Goal: Task Accomplishment & Management: Manage account settings

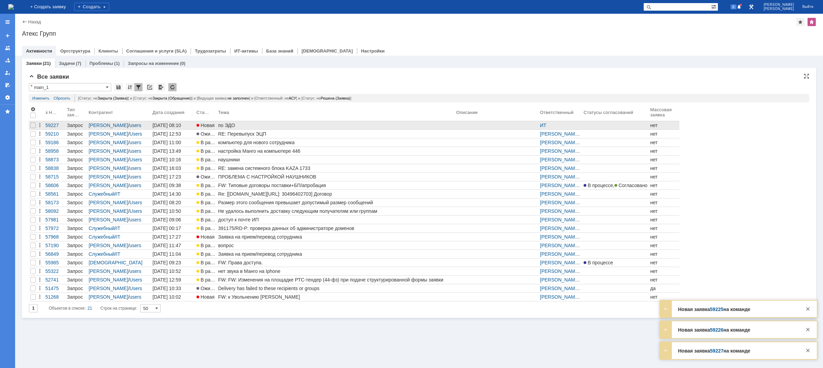
click at [229, 127] on div "по ЭДО" at bounding box center [335, 125] width 235 height 5
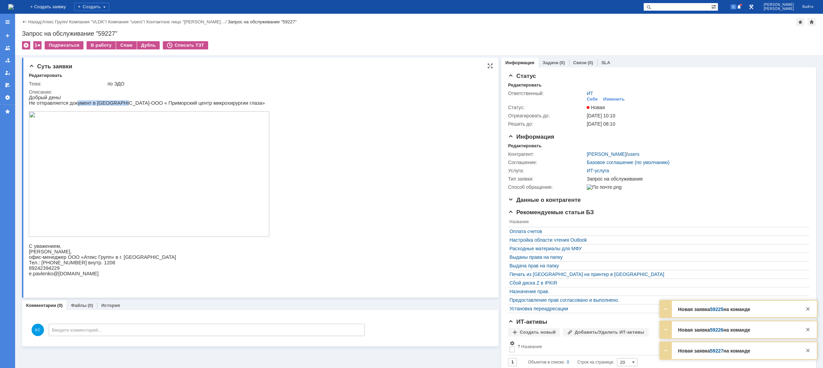
drag, startPoint x: 73, startPoint y: 105, endPoint x: 119, endPoint y: 104, distance: 46.1
click at [118, 104] on p "Не отправляется документ в ЭДО-ООО « Приморский центр микрохирургии глаза»" at bounding box center [149, 102] width 241 height 5
drag, startPoint x: 136, startPoint y: 105, endPoint x: 142, endPoint y: 106, distance: 5.9
click at [142, 106] on p "Не отправляется документ в ЭДО-ООО « Приморский центр микрохирургии глаза»" at bounding box center [149, 102] width 241 height 5
click at [93, 171] on img at bounding box center [149, 174] width 241 height 126
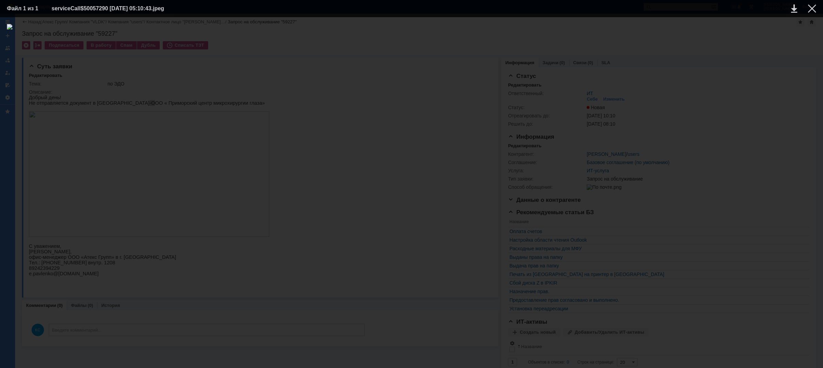
click at [722, 125] on div at bounding box center [412, 192] width 810 height 337
click at [813, 8] on div at bounding box center [812, 8] width 8 height 8
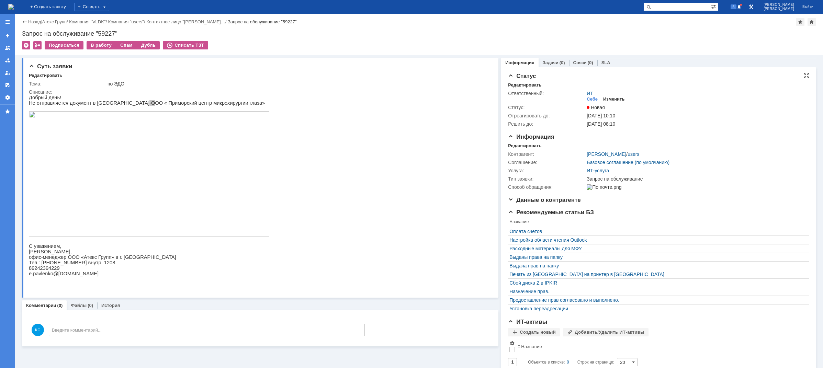
click at [612, 101] on div "Изменить" at bounding box center [614, 99] width 22 height 5
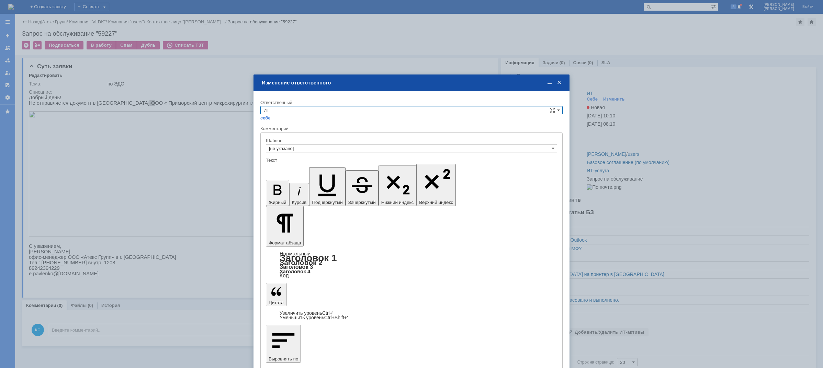
click at [306, 109] on input "ИТ" at bounding box center [411, 110] width 302 height 8
click at [285, 164] on div "АСУ" at bounding box center [412, 168] width 302 height 8
type input "АСУ"
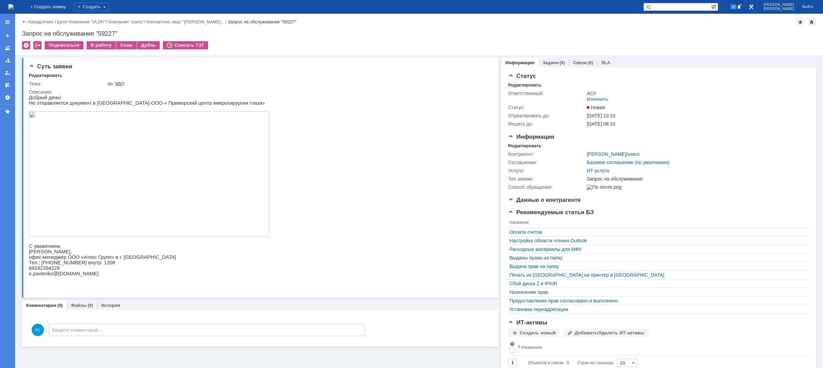
click at [14, 6] on img at bounding box center [10, 6] width 5 height 5
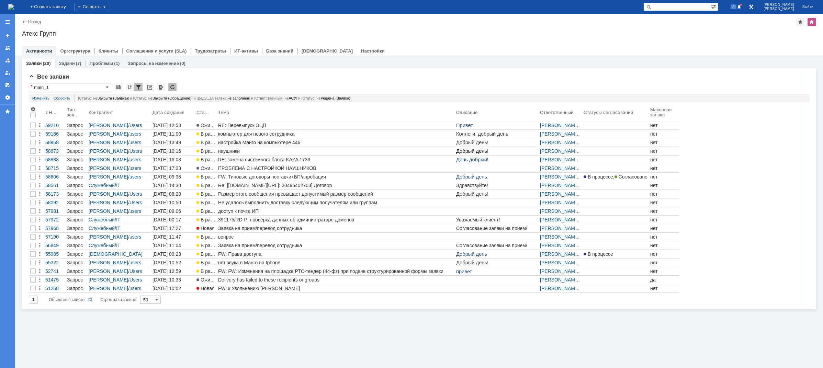
click at [14, 7] on img at bounding box center [10, 6] width 5 height 5
click at [14, 10] on img at bounding box center [10, 6] width 5 height 5
click at [14, 8] on img at bounding box center [10, 6] width 5 height 5
click at [742, 9] on span at bounding box center [739, 6] width 5 height 5
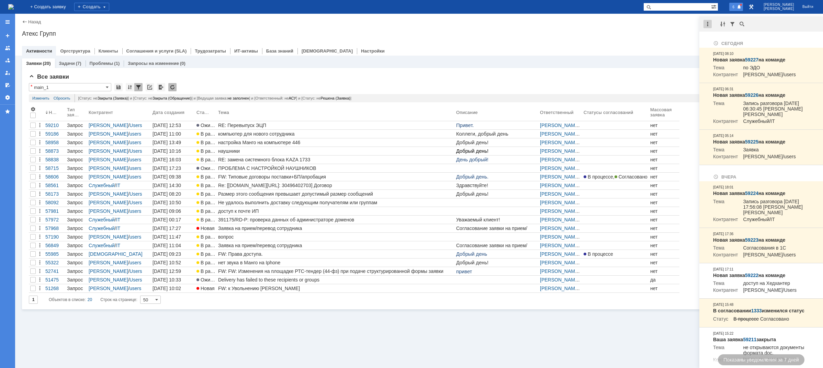
click at [710, 25] on div at bounding box center [708, 24] width 8 height 8
click at [718, 39] on div "Отметить уведомления прочитанными" at bounding box center [755, 41] width 92 height 5
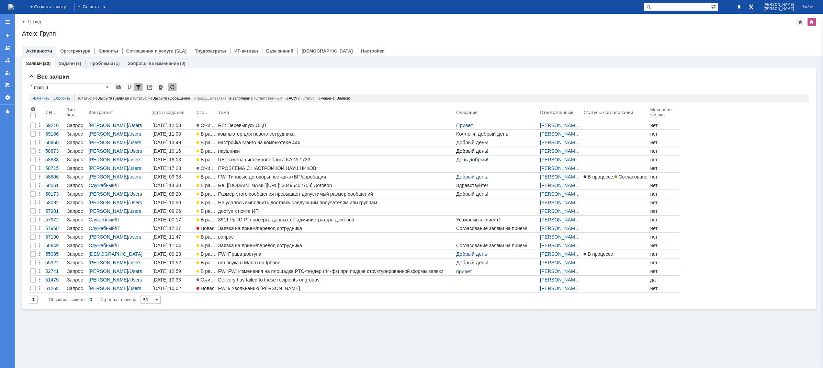
click at [672, 33] on div "Атекс Групп" at bounding box center [419, 33] width 795 height 7
click at [487, 338] on div "Заявки (20) Задачи (7) Проблемы (1) Запросы на изменение (0) Все заявки * main_…" at bounding box center [419, 212] width 808 height 313
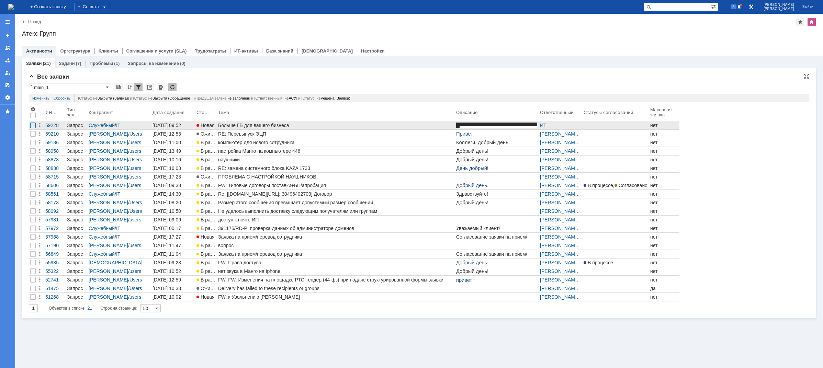
click at [33, 127] on div at bounding box center [32, 125] width 5 height 5
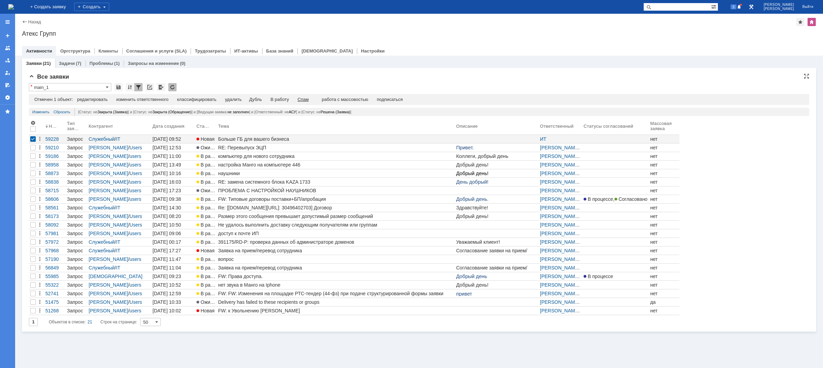
click at [304, 99] on div "Спам" at bounding box center [303, 99] width 11 height 5
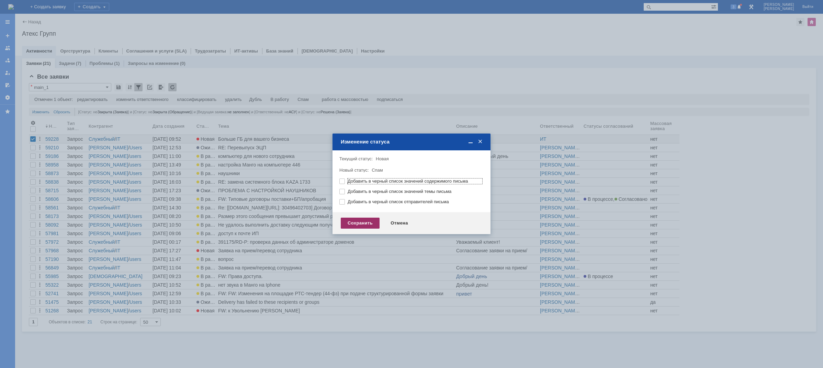
click at [359, 223] on div "Сохранить" at bounding box center [360, 223] width 39 height 11
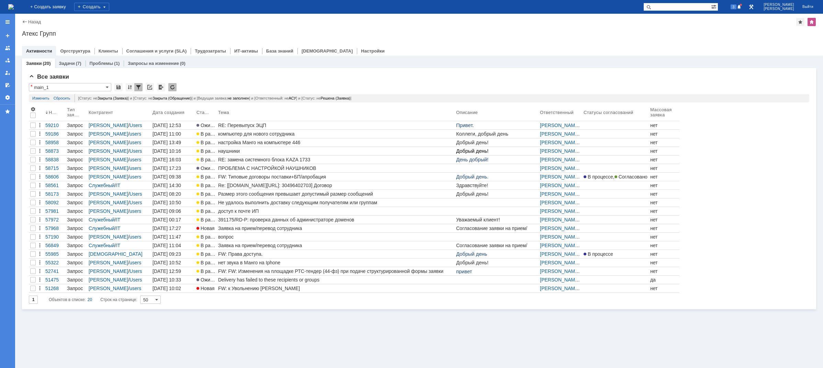
click at [14, 7] on img at bounding box center [10, 6] width 5 height 5
click at [683, 9] on input "text" at bounding box center [678, 7] width 68 height 8
type input "1398"
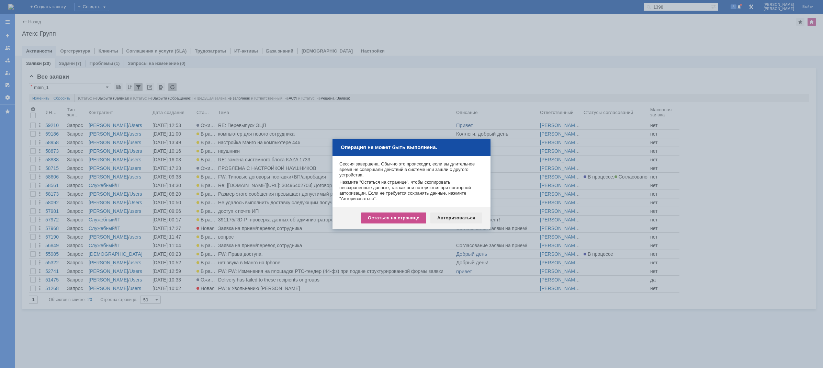
click at [459, 222] on div "Авторизоваться" at bounding box center [457, 218] width 52 height 11
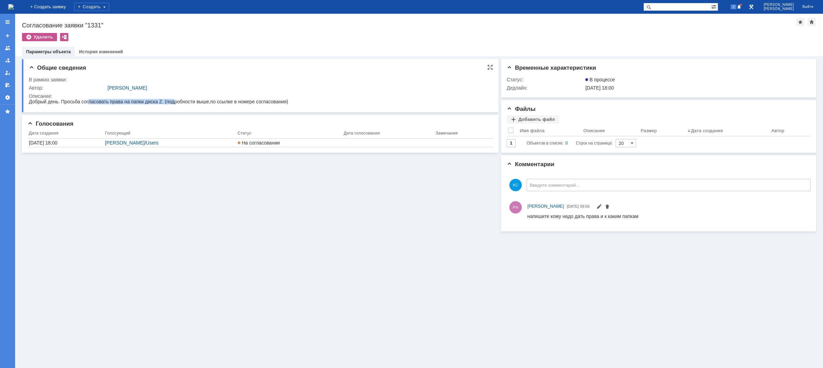
drag, startPoint x: 88, startPoint y: 103, endPoint x: 180, endPoint y: 103, distance: 92.1
click at [175, 103] on span "Добрый день. Просьба согласовать права на папки диска Z. (подробности выше,по с…" at bounding box center [158, 101] width 259 height 5
click at [190, 103] on span "Добрый день. Просьба согласовать права на папки диска Z. (подробности выше,по с…" at bounding box center [158, 101] width 259 height 5
drag, startPoint x: 89, startPoint y: 25, endPoint x: 101, endPoint y: 25, distance: 12.7
click at [101, 25] on div "Согласование заявки "1331"" at bounding box center [409, 25] width 775 height 7
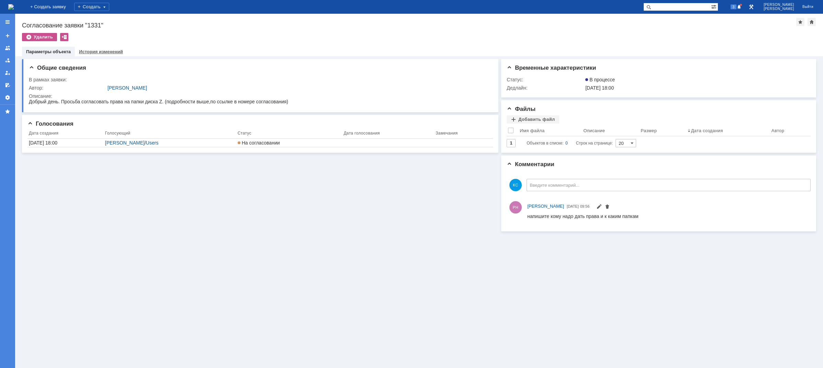
click at [92, 48] on div "История изменений" at bounding box center [101, 52] width 52 height 10
click at [97, 53] on link "История изменений" at bounding box center [101, 51] width 44 height 5
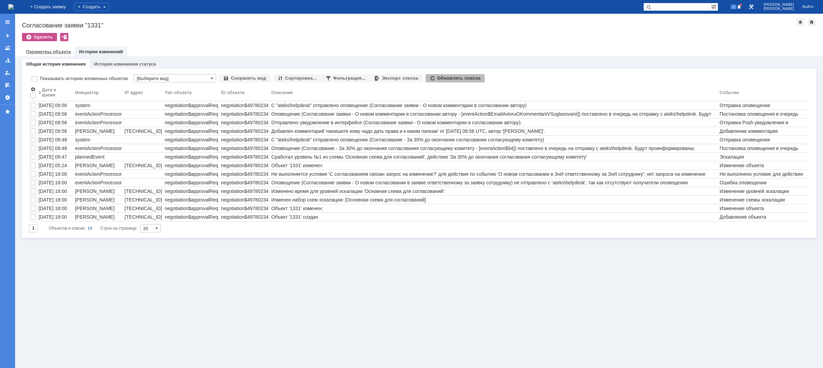
click at [47, 53] on link "Параметры объекта" at bounding box center [48, 51] width 45 height 5
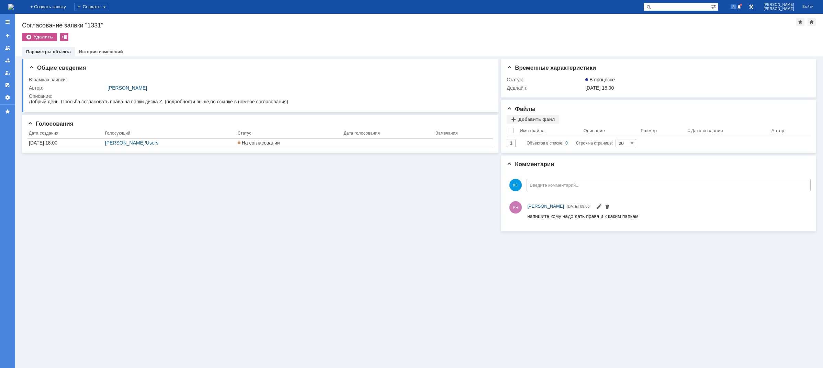
click at [14, 6] on img at bounding box center [10, 6] width 5 height 5
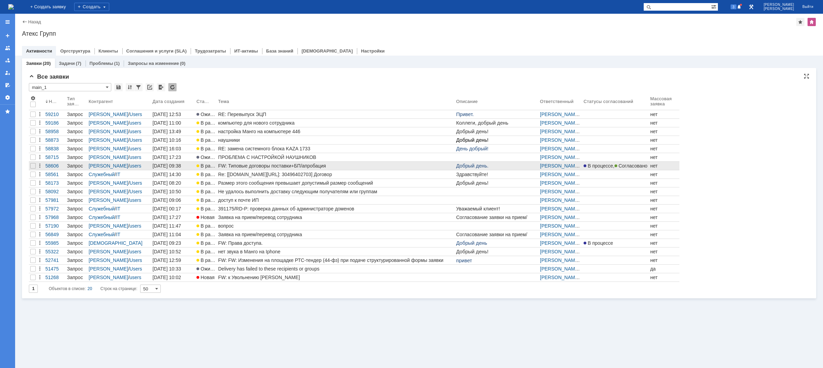
click at [262, 166] on div "FW: Типовые договоры поставки+БП/апробация" at bounding box center [335, 165] width 235 height 5
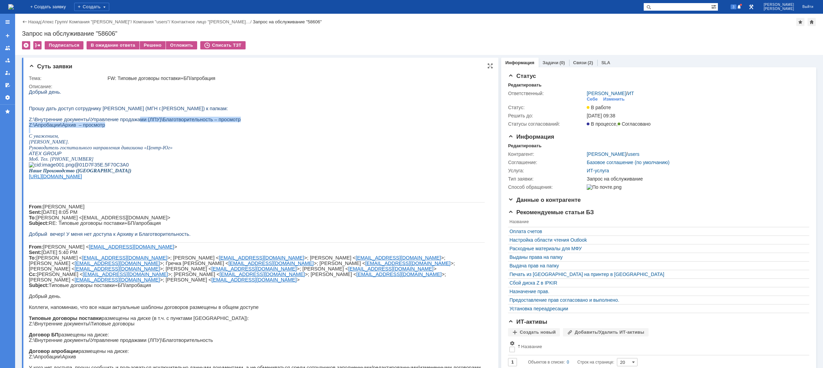
drag, startPoint x: 140, startPoint y: 129, endPoint x: 188, endPoint y: 133, distance: 47.9
click at [184, 133] on div "Добрый день. Прошу дать доступ сотруднику Пономаревой Анне (МГН г.Владимир) к п…" at bounding box center [257, 275] width 456 height 373
click at [192, 128] on p "Z:\Апробации\Архив – просмотр" at bounding box center [257, 124] width 456 height 5
drag, startPoint x: 129, startPoint y: 122, endPoint x: 194, endPoint y: 124, distance: 65.0
click at [184, 122] on span "Z:\Внутренние документы\Управление продажами (ЛПУ)\Благотворительность – просмо…" at bounding box center [135, 119] width 212 height 5
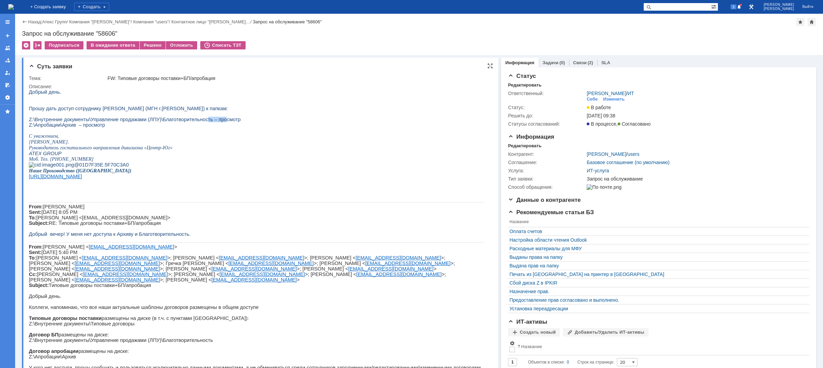
drag, startPoint x: 194, startPoint y: 124, endPoint x: 220, endPoint y: 124, distance: 25.8
click at [219, 122] on span "Z:\Внутренние документы\Управление продажами (ЛПУ)\Благотворительность – просмо…" at bounding box center [135, 119] width 212 height 5
drag, startPoint x: 76, startPoint y: 131, endPoint x: 90, endPoint y: 128, distance: 13.7
click at [87, 128] on span "Z:\Апробации\Архив – просмотр" at bounding box center [67, 124] width 76 height 5
drag, startPoint x: 91, startPoint y: 124, endPoint x: 113, endPoint y: 125, distance: 22.0
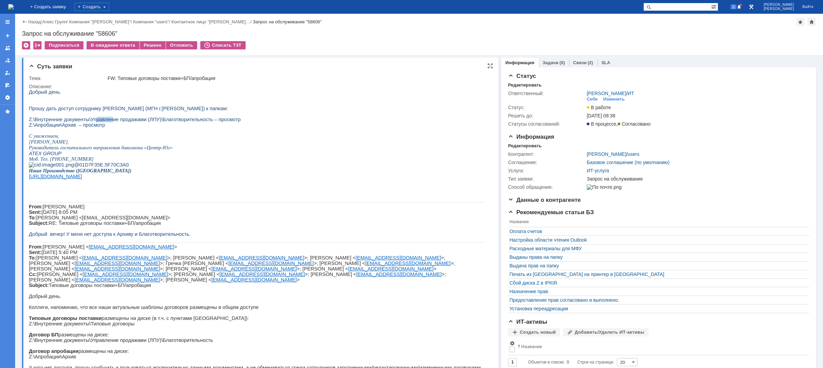
click at [108, 122] on span "Z:\Внутренние документы\Управление продажами (ЛПУ)\Благотворительность – просмо…" at bounding box center [135, 119] width 212 height 5
drag, startPoint x: 131, startPoint y: 125, endPoint x: 137, endPoint y: 125, distance: 5.8
click at [138, 122] on span "Z:\Внутренние документы\Управление продажами (ЛПУ)\Благотворительность – просмо…" at bounding box center [135, 119] width 212 height 5
drag, startPoint x: 79, startPoint y: 129, endPoint x: 105, endPoint y: 128, distance: 25.4
click at [100, 128] on p "Z:\Апробации\Архив – просмотр" at bounding box center [257, 124] width 456 height 5
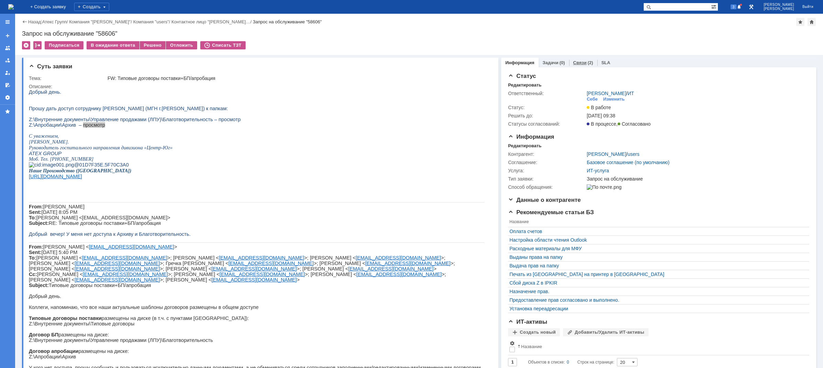
click at [578, 63] on link "Связи" at bounding box center [580, 62] width 13 height 5
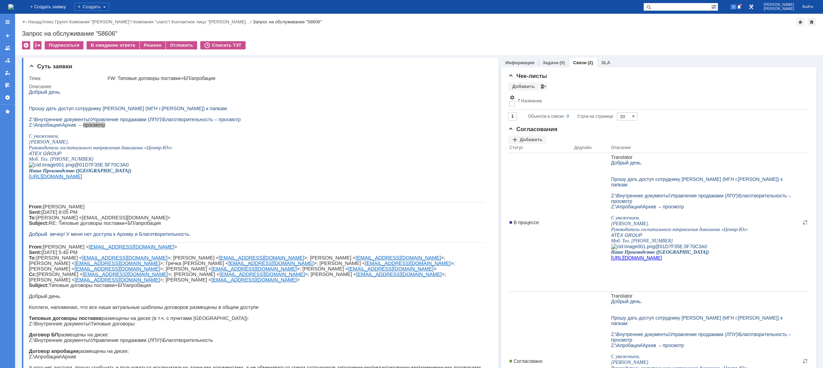
click at [14, 4] on img at bounding box center [10, 6] width 5 height 5
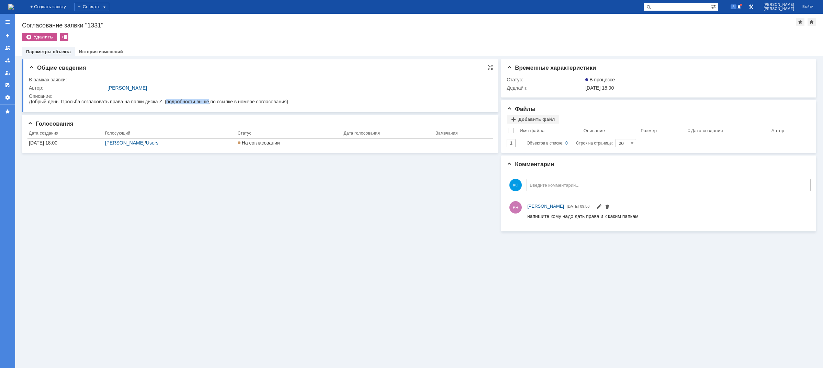
drag, startPoint x: 166, startPoint y: 103, endPoint x: 213, endPoint y: 103, distance: 47.4
click at [211, 103] on span "Добрый день. Просьба согласовать права на папки диска Z. (подробности выше,по с…" at bounding box center [158, 101] width 259 height 5
drag, startPoint x: 232, startPoint y: 102, endPoint x: 260, endPoint y: 102, distance: 27.8
click at [247, 102] on span "Добрый день. Просьба согласовать права на папки диска Z. (подробности выше,по с…" at bounding box center [158, 101] width 259 height 5
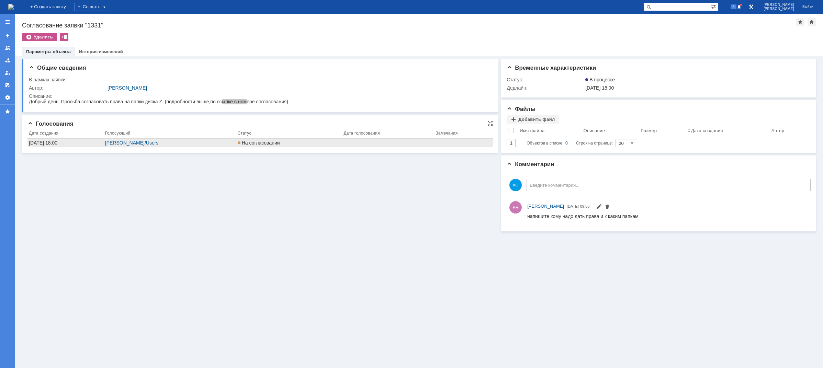
click at [195, 144] on div "Разник Наталья / Users" at bounding box center [170, 142] width 130 height 5
click at [55, 143] on div "22.09.2025 18:00" at bounding box center [66, 142] width 74 height 5
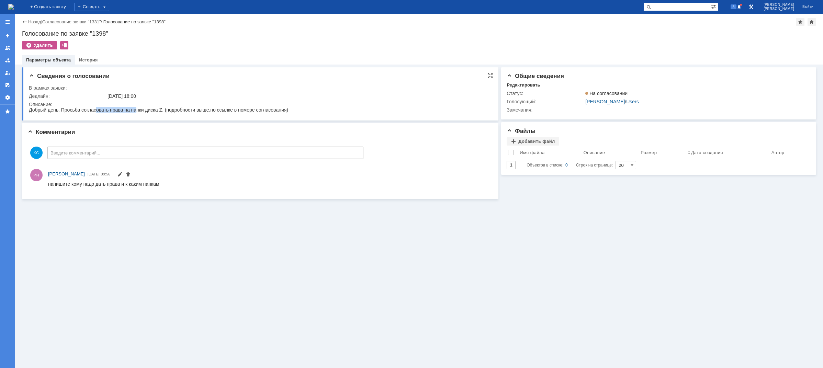
drag, startPoint x: 123, startPoint y: 110, endPoint x: 137, endPoint y: 109, distance: 13.4
click at [137, 109] on span "Добрый день. Просьба согласовать права на папки диска Z. (подробности выше,по с…" at bounding box center [158, 109] width 259 height 5
click at [159, 110] on span "Добрый день. Просьба согласовать права на папки диска Z. (подробности выше,по с…" at bounding box center [158, 109] width 259 height 5
click at [103, 34] on div "Голосование по заявке "1398"" at bounding box center [419, 33] width 795 height 7
drag, startPoint x: 95, startPoint y: 34, endPoint x: 107, endPoint y: 36, distance: 12.5
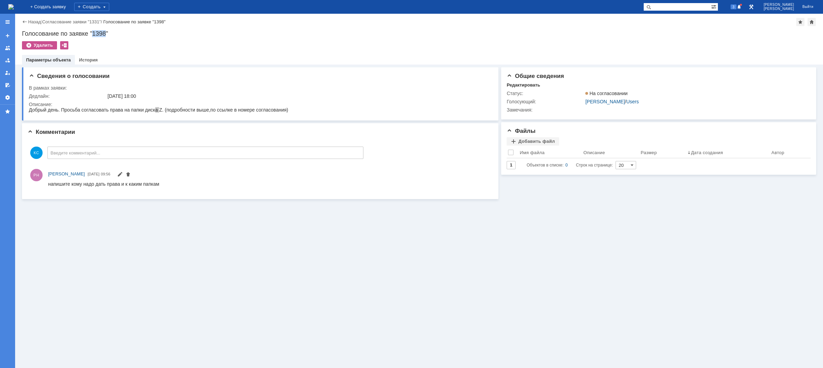
click at [107, 36] on div "Голосование по заявке "1398"" at bounding box center [419, 33] width 795 height 7
copy div "1398"
click at [14, 8] on img at bounding box center [10, 6] width 5 height 5
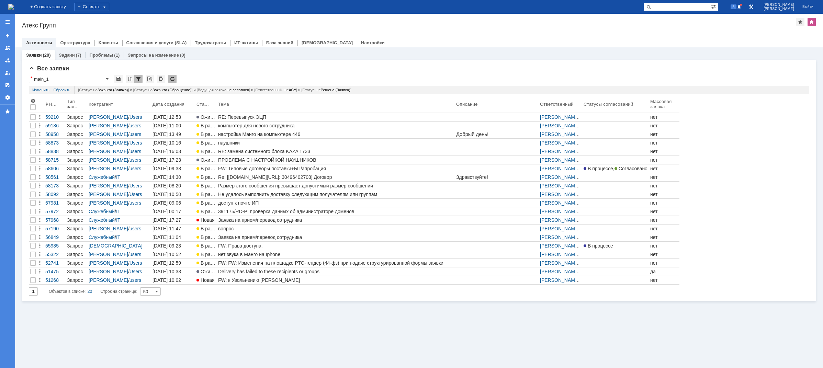
click at [677, 5] on input "text" at bounding box center [678, 7] width 68 height 8
type input "1398"
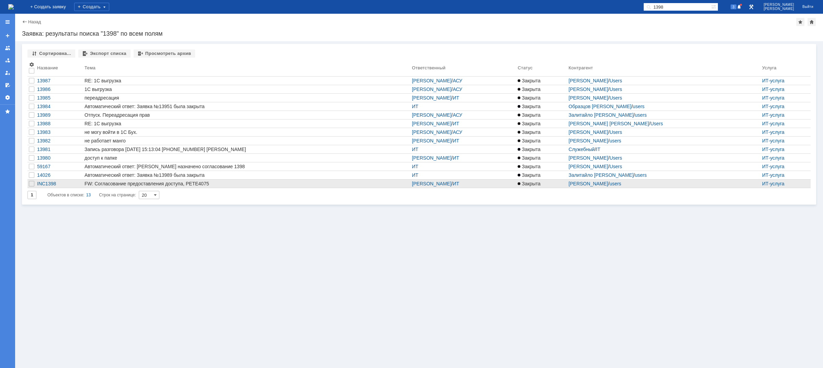
click at [129, 185] on div "FW: Согласование предоставления доступа, PETE4075" at bounding box center [247, 183] width 325 height 5
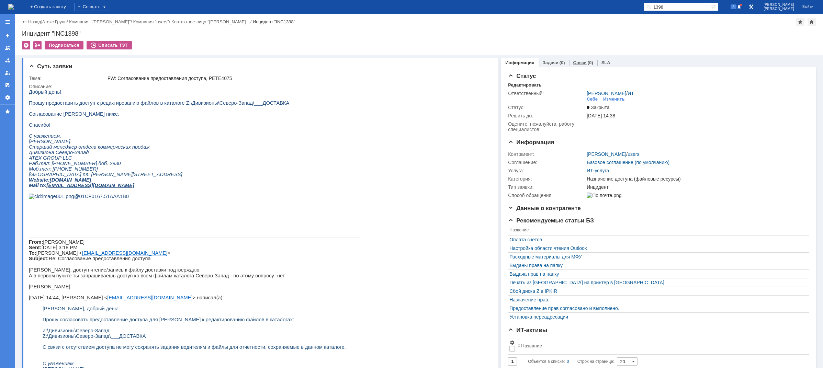
click at [577, 64] on link "Связи" at bounding box center [580, 62] width 13 height 5
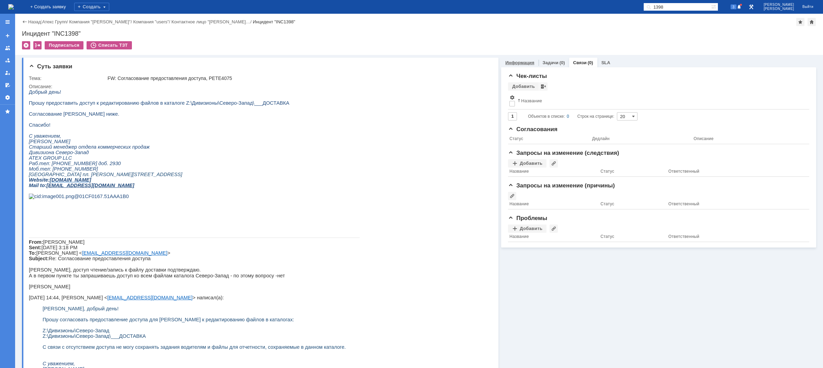
click at [529, 64] on link "Информация" at bounding box center [520, 62] width 29 height 5
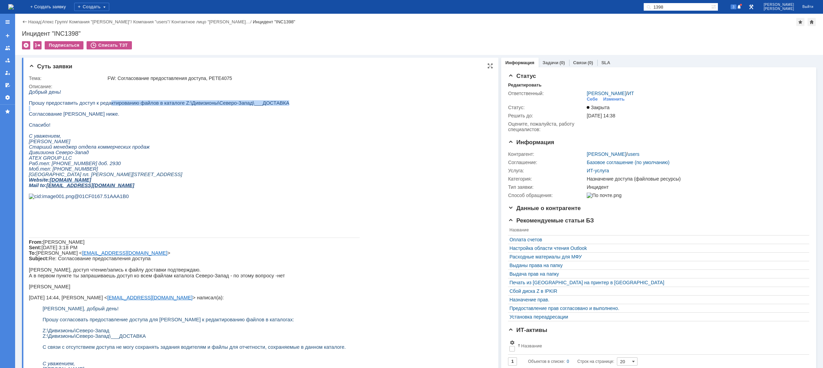
drag, startPoint x: 106, startPoint y: 106, endPoint x: 178, endPoint y: 109, distance: 72.2
click at [178, 109] on div "Добрый день! Прошу предоставить доступ к редактированию файлов в каталоге Z:\Ди…" at bounding box center [194, 263] width 331 height 349
click at [178, 109] on p at bounding box center [194, 108] width 331 height 5
click at [14, 7] on img at bounding box center [10, 6] width 5 height 5
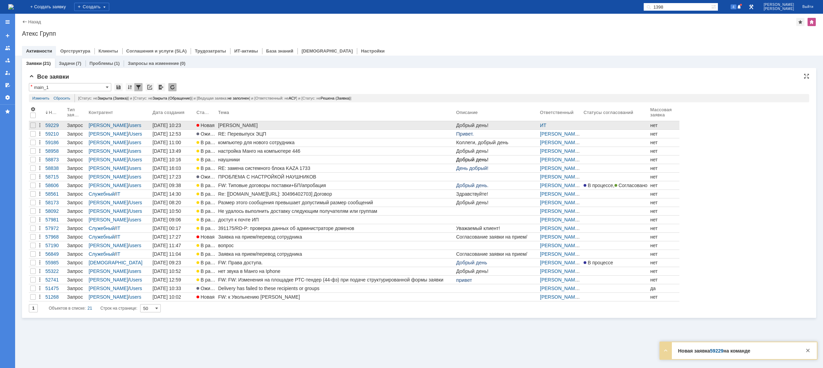
click at [285, 128] on div "Евтушенко Константин Александрович ИП" at bounding box center [335, 125] width 235 height 5
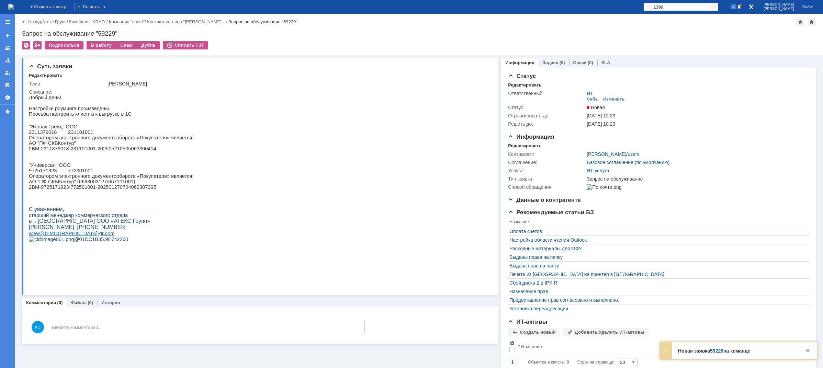
click at [14, 9] on img at bounding box center [10, 6] width 5 height 5
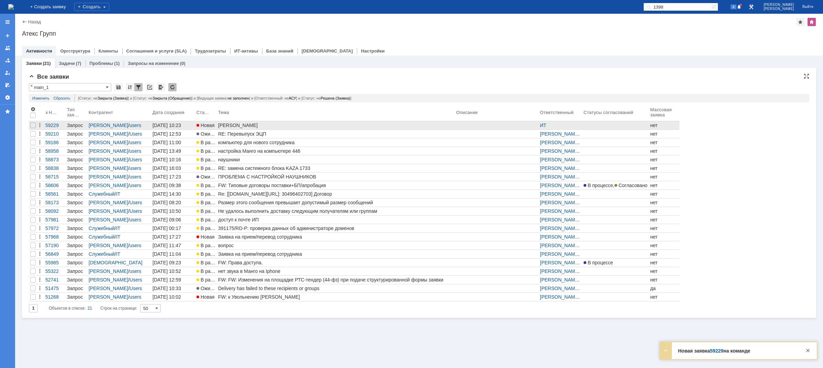
click at [226, 125] on div "Евтушенко Константин Александрович ИП" at bounding box center [335, 125] width 235 height 5
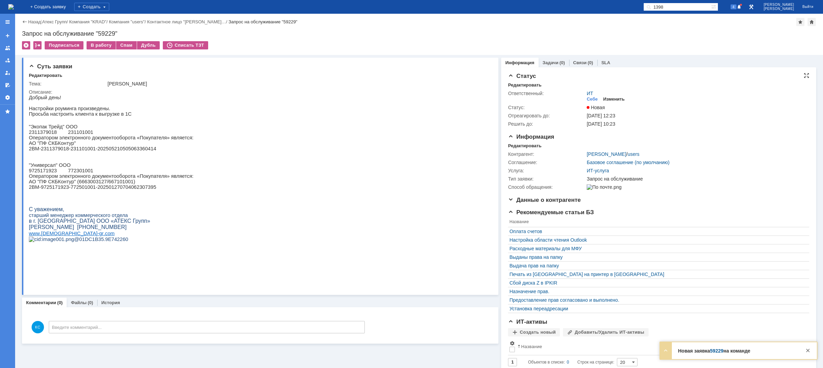
click at [605, 99] on div "Изменить" at bounding box center [614, 99] width 22 height 5
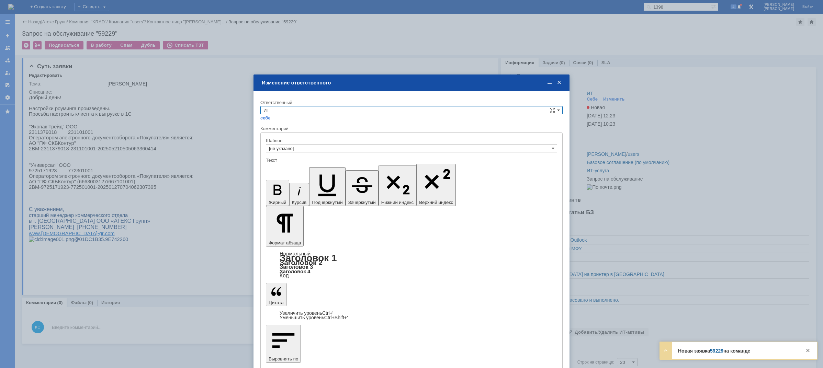
click at [333, 111] on input "ИТ" at bounding box center [411, 110] width 302 height 8
click at [294, 170] on div "АСУ" at bounding box center [412, 168] width 302 height 8
type input "АСУ"
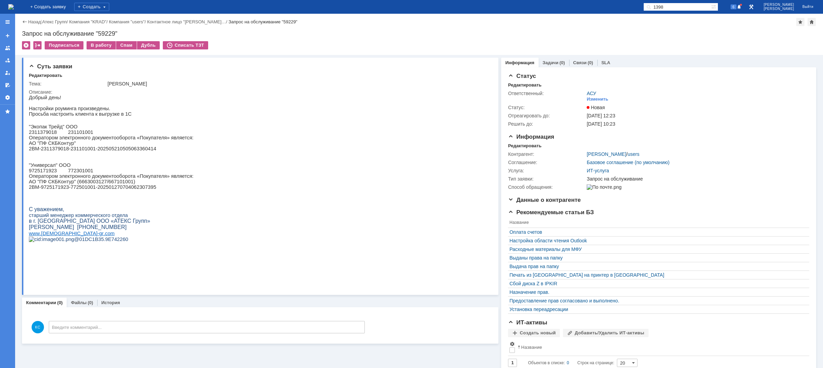
click at [14, 9] on img at bounding box center [10, 6] width 5 height 5
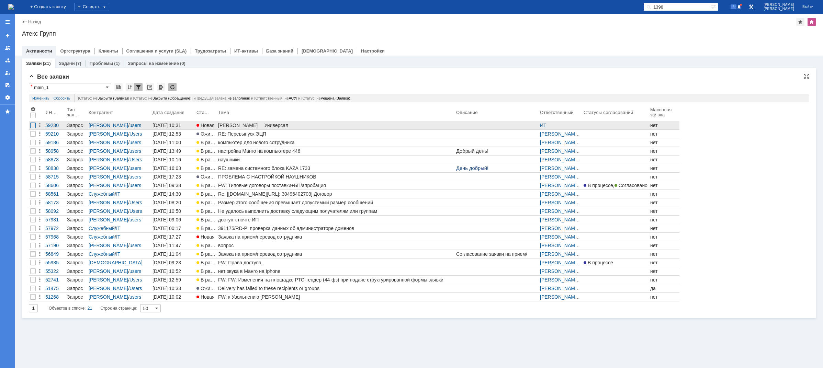
click at [32, 126] on div at bounding box center [32, 125] width 5 height 5
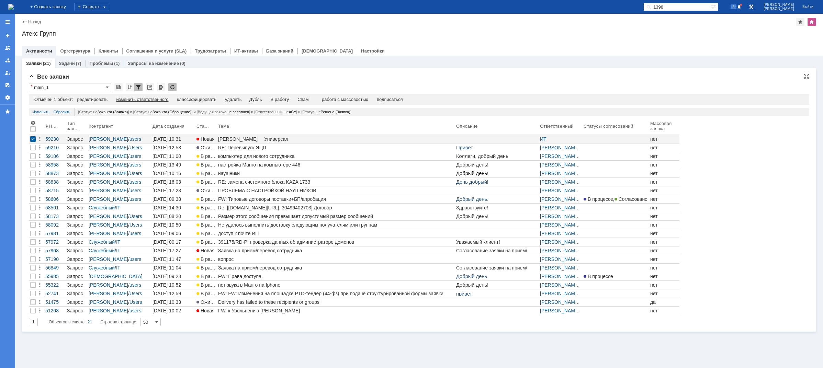
click at [162, 97] on div "изменить ответственного" at bounding box center [142, 99] width 52 height 5
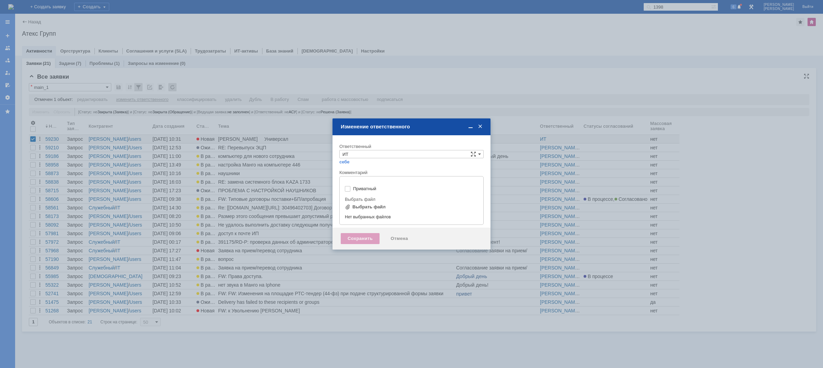
type input "[не указано]"
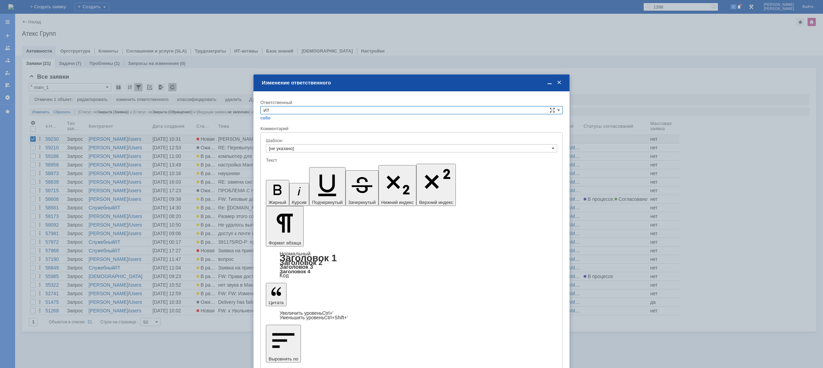
click at [295, 114] on div "себе своей команде" at bounding box center [411, 117] width 302 height 7
click at [295, 112] on input "ИТ" at bounding box center [411, 110] width 302 height 8
click at [273, 166] on span "АСУ" at bounding box center [412, 167] width 296 height 5
type input "АСУ"
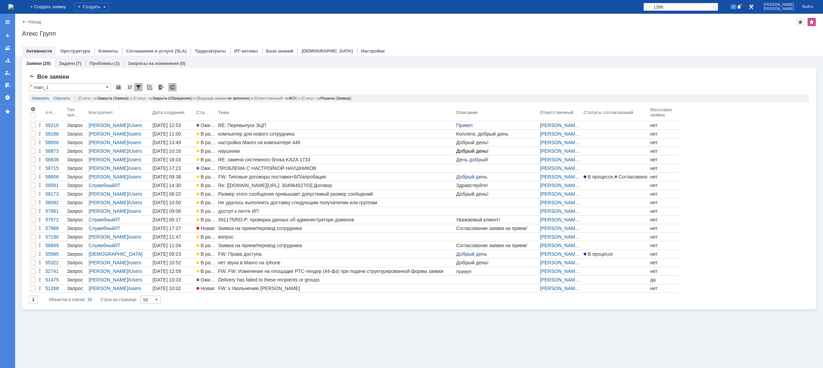
click at [14, 6] on img at bounding box center [10, 6] width 5 height 5
click at [14, 7] on img at bounding box center [10, 6] width 5 height 5
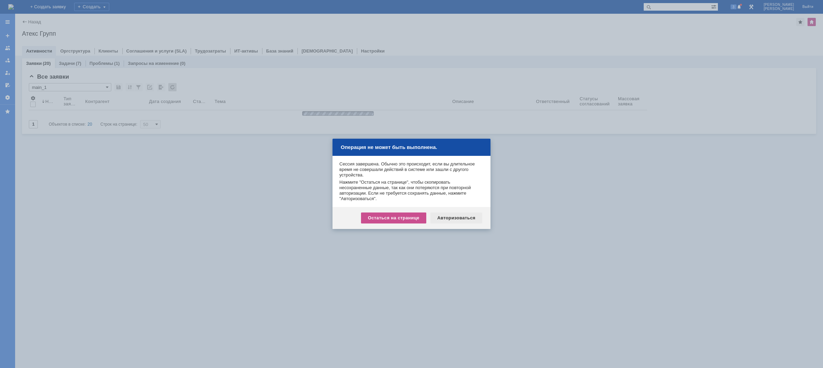
click at [451, 220] on div "Авторизоваться" at bounding box center [457, 218] width 52 height 11
